Goal: Navigation & Orientation: Locate item on page

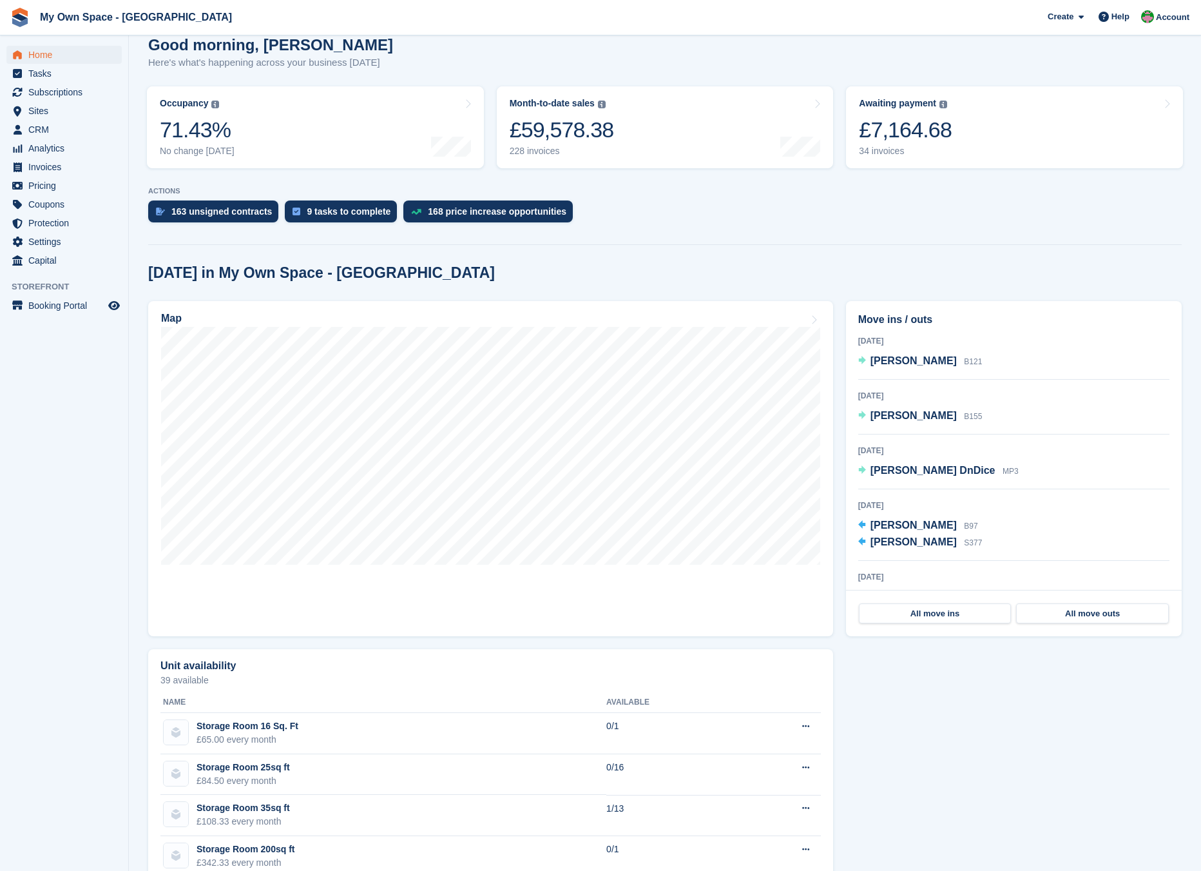
scroll to position [193, 0]
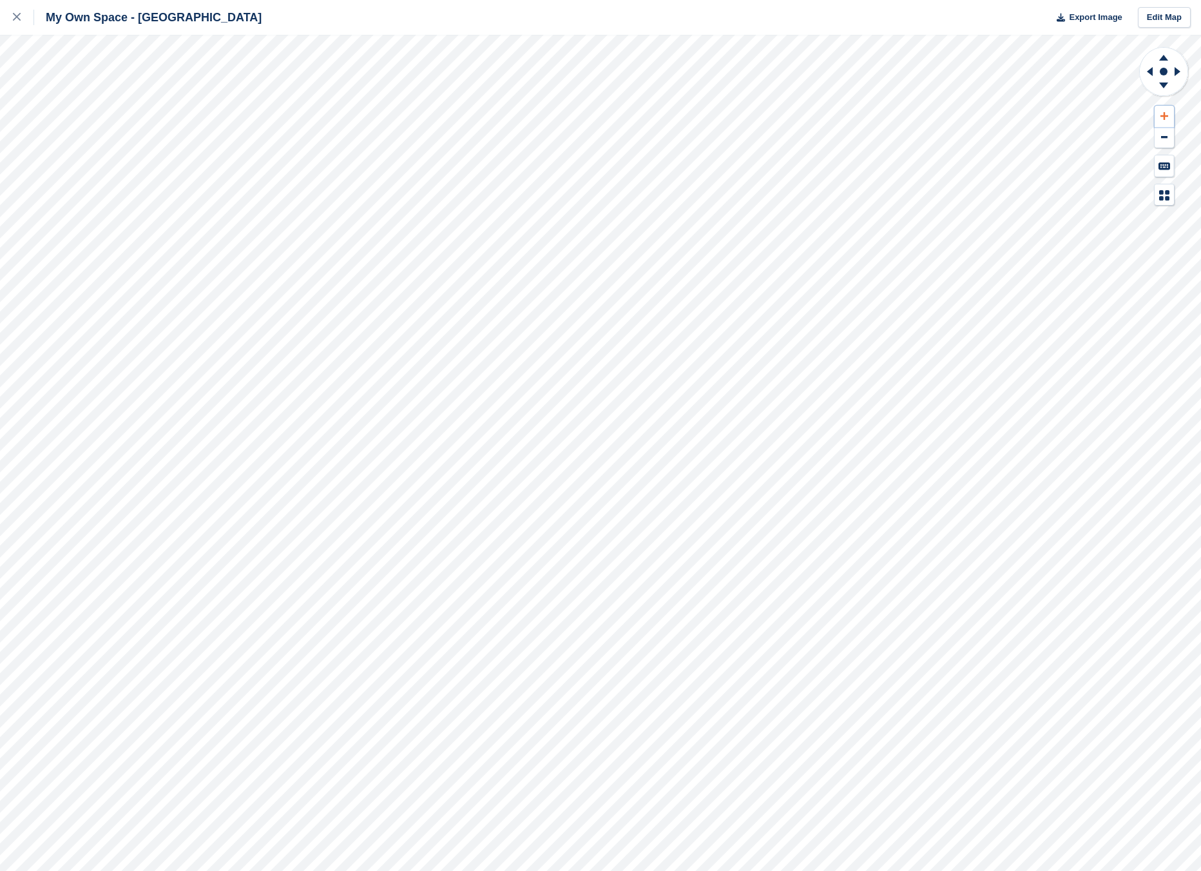
click at [1161, 108] on button at bounding box center [1164, 116] width 19 height 21
click at [1162, 108] on button at bounding box center [1164, 116] width 19 height 21
click at [1163, 108] on button at bounding box center [1164, 116] width 19 height 21
click at [1164, 108] on button at bounding box center [1164, 116] width 19 height 21
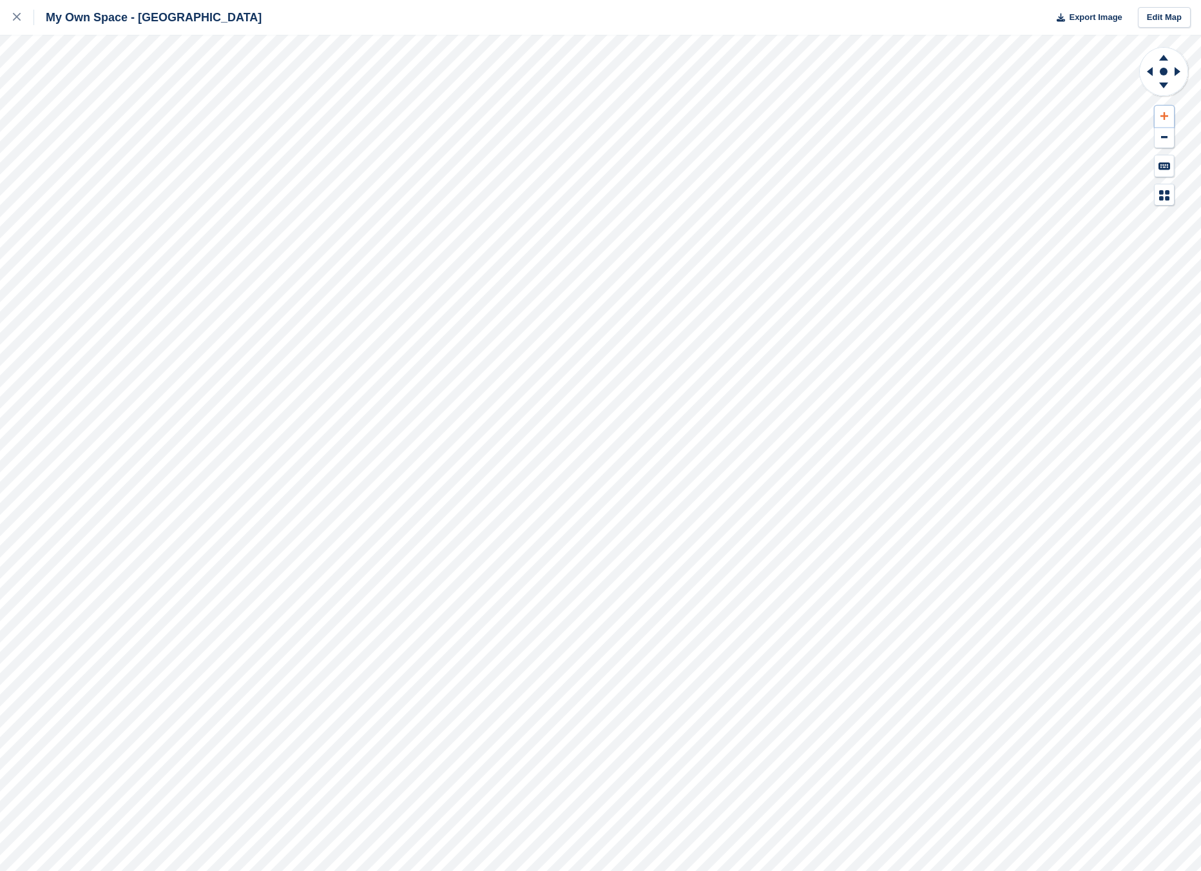
click at [1165, 108] on button at bounding box center [1164, 116] width 19 height 21
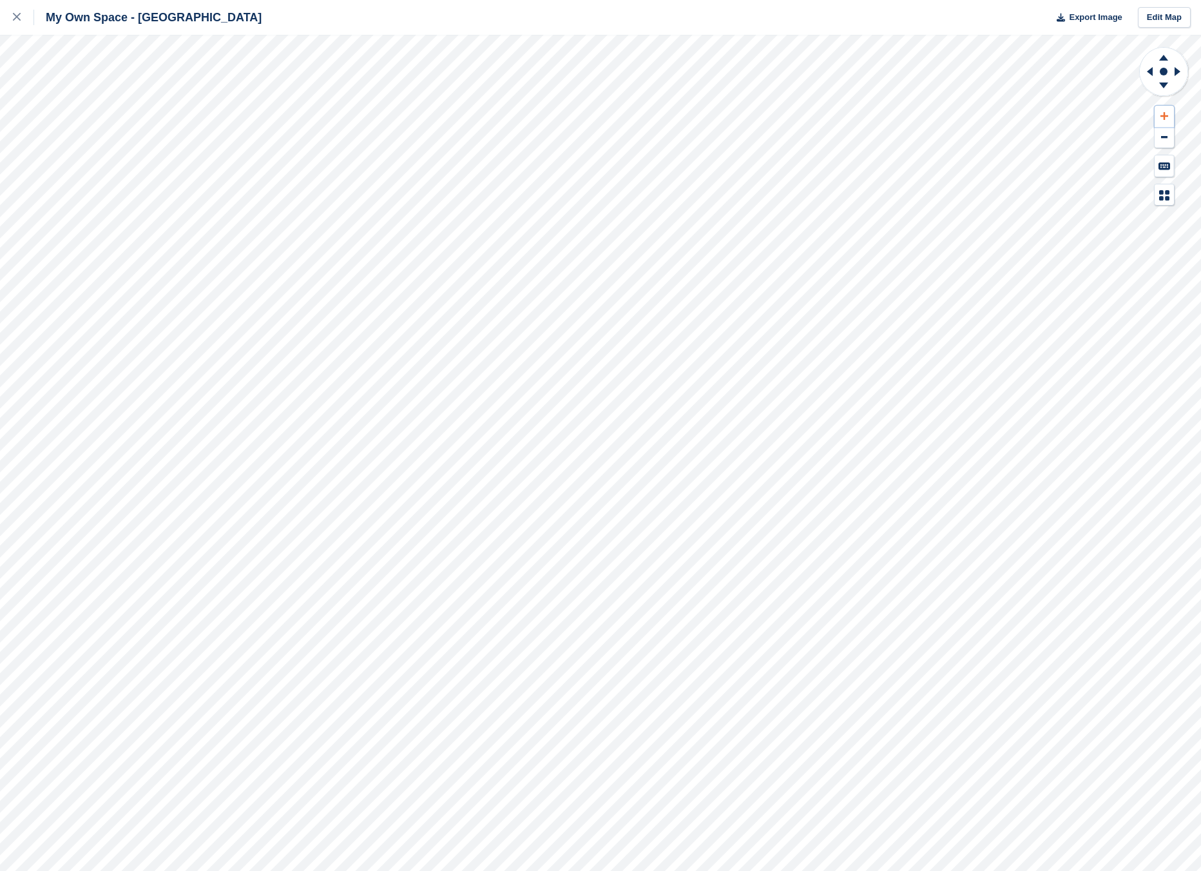
click at [1165, 108] on button at bounding box center [1164, 116] width 19 height 21
click at [1150, 77] on icon at bounding box center [1148, 72] width 16 height 34
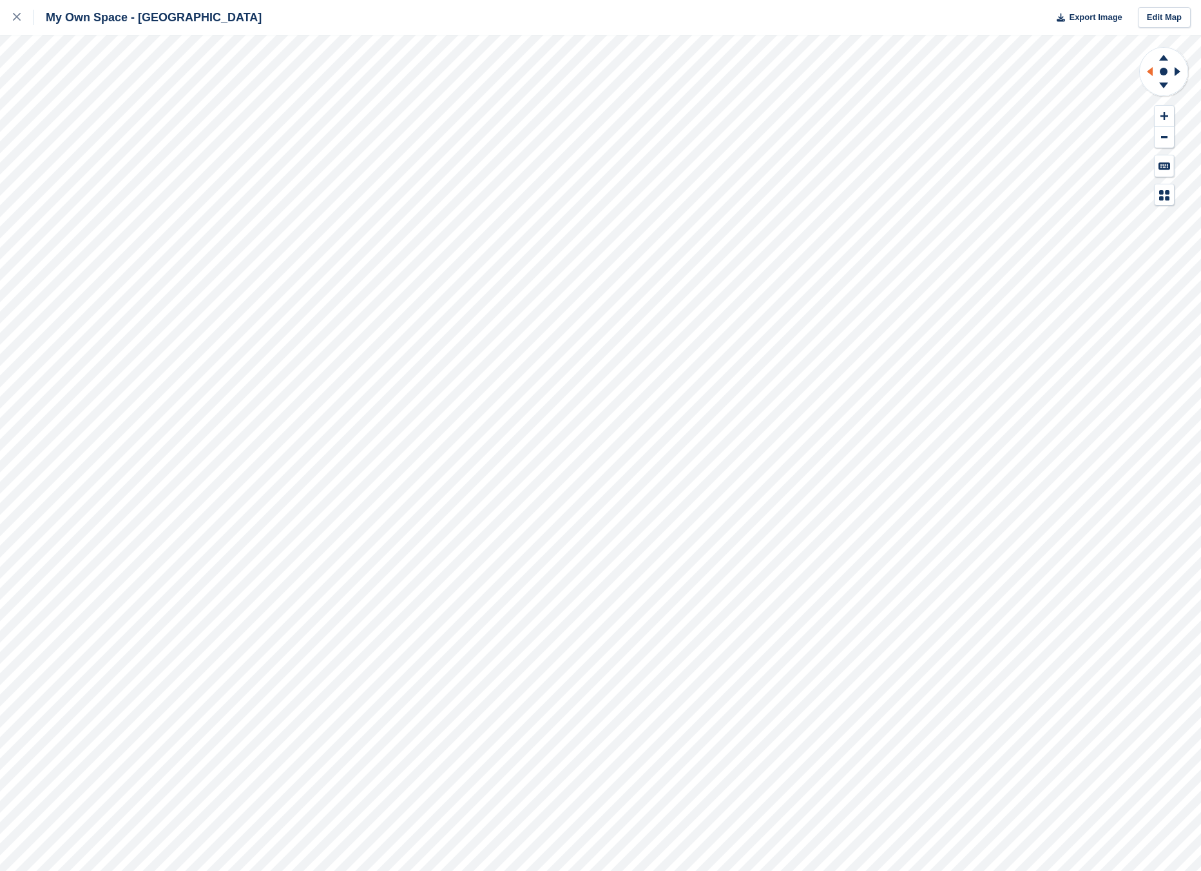
click at [1150, 77] on icon at bounding box center [1148, 72] width 16 height 34
click at [1147, 68] on icon at bounding box center [1148, 72] width 16 height 34
